Goal: Task Accomplishment & Management: Complete application form

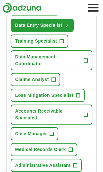
scroll to position [311, 0]
click at [80, 98] on span "+" at bounding box center [78, 95] width 4 height 5
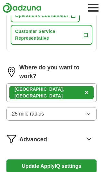
scroll to position [520, 0]
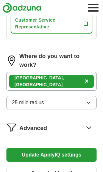
click at [78, 82] on div "[GEOGRAPHIC_DATA], [GEOGRAPHIC_DATA] ×" at bounding box center [51, 81] width 90 height 19
click at [75, 83] on div "[GEOGRAPHIC_DATA], [GEOGRAPHIC_DATA] ×" at bounding box center [51, 81] width 90 height 19
click at [69, 81] on div "[GEOGRAPHIC_DATA], [GEOGRAPHIC_DATA] ×" at bounding box center [51, 81] width 90 height 19
click at [72, 81] on div "[GEOGRAPHIC_DATA], [GEOGRAPHIC_DATA] ×" at bounding box center [51, 81] width 90 height 19
click at [76, 81] on div "[GEOGRAPHIC_DATA], [GEOGRAPHIC_DATA] ×" at bounding box center [51, 81] width 90 height 19
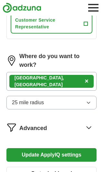
click at [67, 155] on button "Update ApplyIQ settings" at bounding box center [51, 155] width 90 height 14
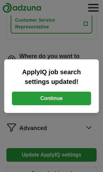
click at [75, 105] on button "Continue" at bounding box center [51, 99] width 79 height 14
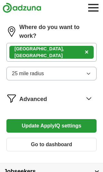
scroll to position [549, 0]
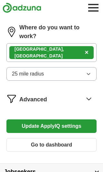
click at [60, 48] on div "[GEOGRAPHIC_DATA], [GEOGRAPHIC_DATA] ×" at bounding box center [51, 52] width 90 height 19
click at [63, 54] on div "[GEOGRAPHIC_DATA], [GEOGRAPHIC_DATA] ×" at bounding box center [51, 52] width 90 height 19
click at [60, 53] on div "[GEOGRAPHIC_DATA], [GEOGRAPHIC_DATA] ×" at bounding box center [51, 52] width 90 height 19
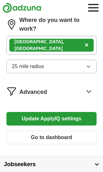
scroll to position [557, 0]
